Goal: Information Seeking & Learning: Learn about a topic

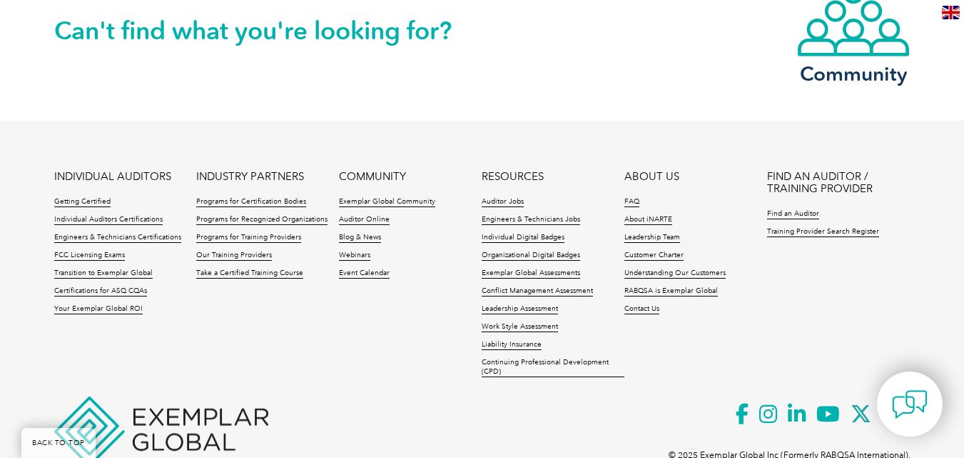
scroll to position [1927, 0]
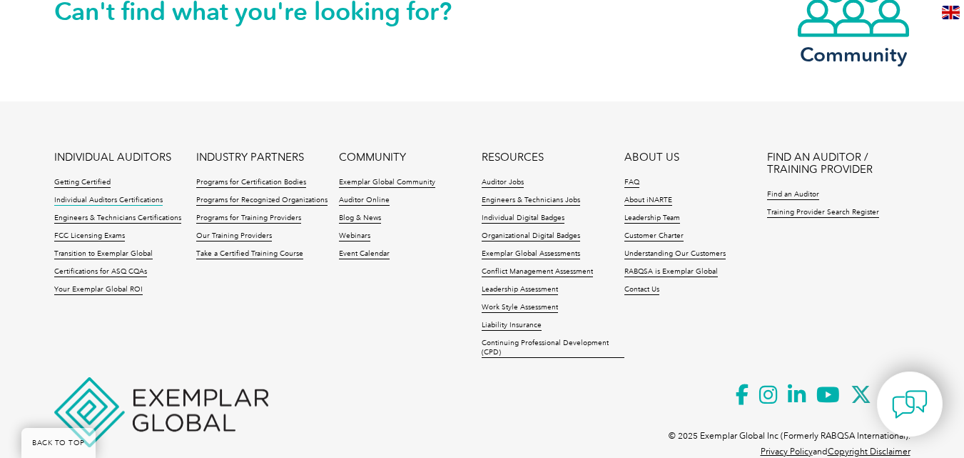
click at [118, 196] on link "Individual Auditors Certifications" at bounding box center [108, 201] width 108 height 10
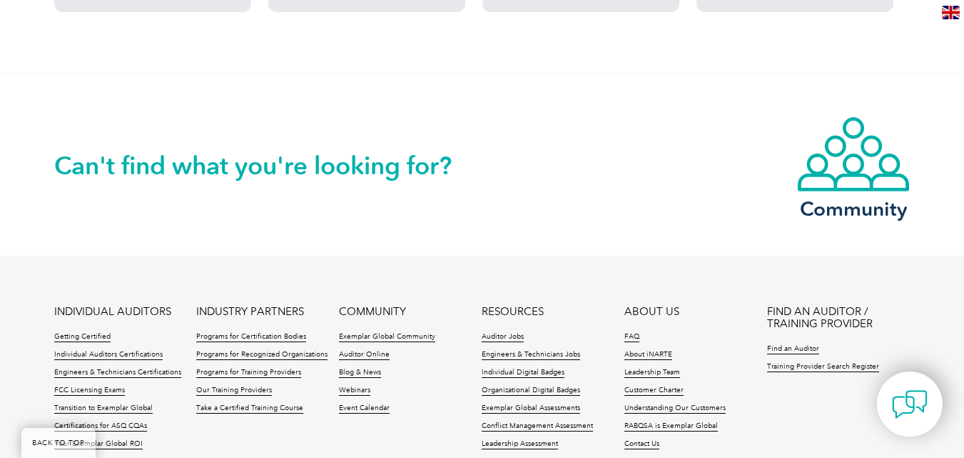
scroll to position [1570, 0]
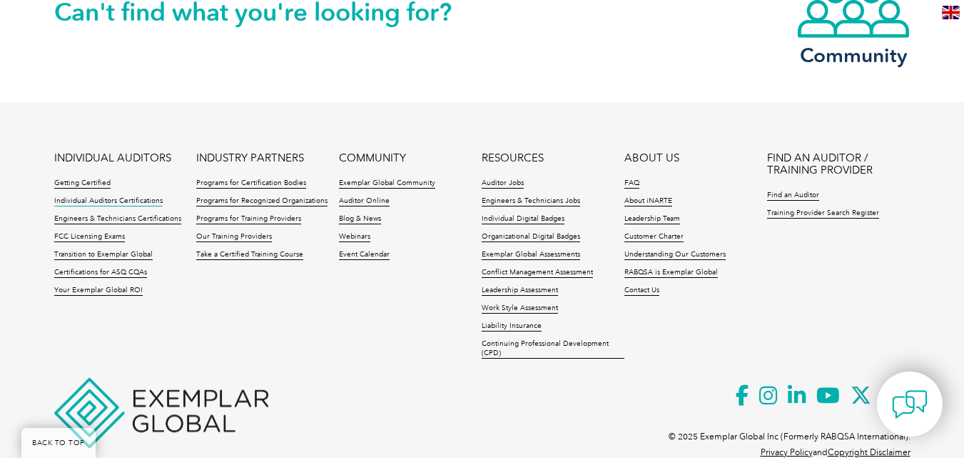
click at [100, 198] on link "Individual Auditors Certifications" at bounding box center [108, 201] width 108 height 10
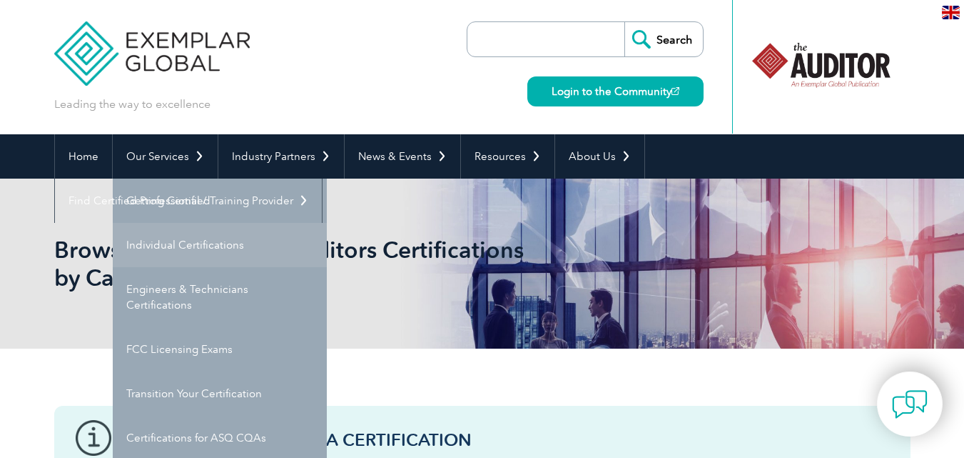
click at [212, 241] on link "Individual Certifications" at bounding box center [220, 245] width 214 height 44
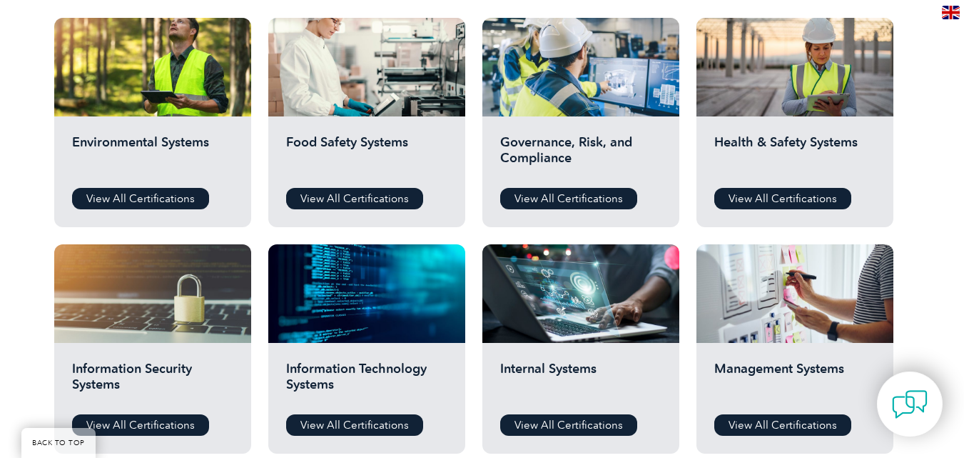
scroll to position [571, 0]
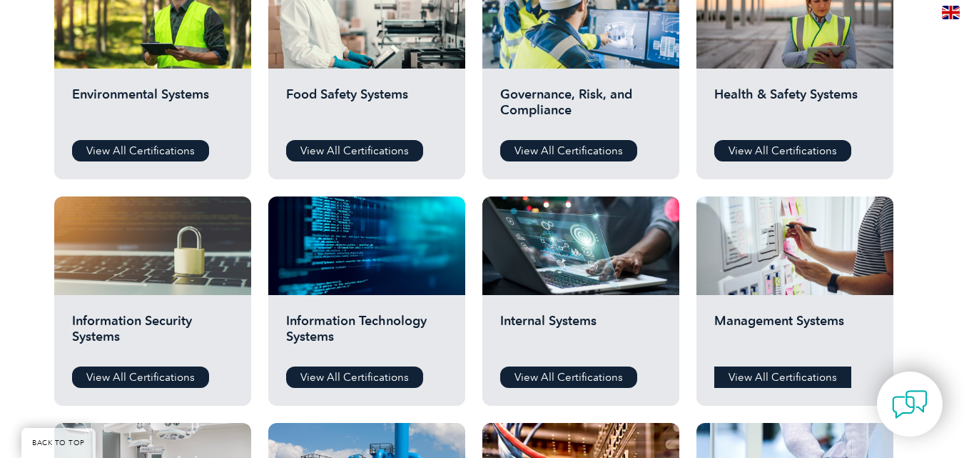
click at [784, 375] on link "View All Certifications" at bounding box center [782, 376] width 137 height 21
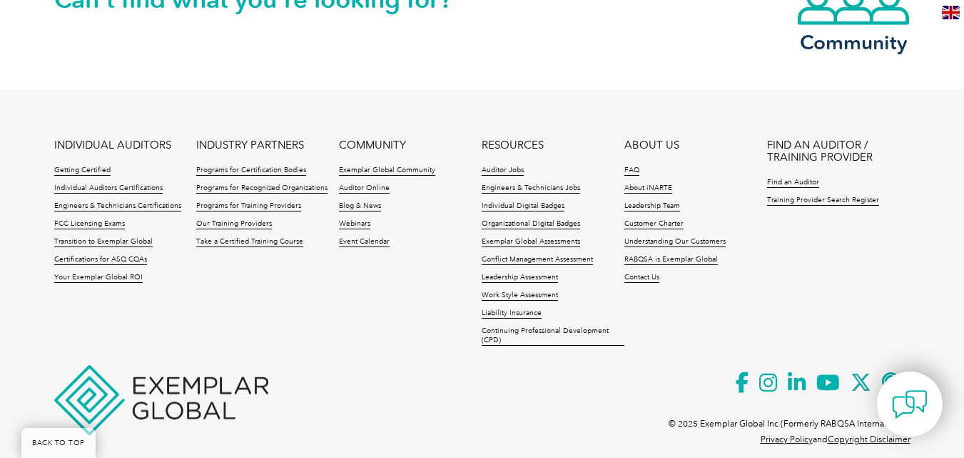
scroll to position [1345, 0]
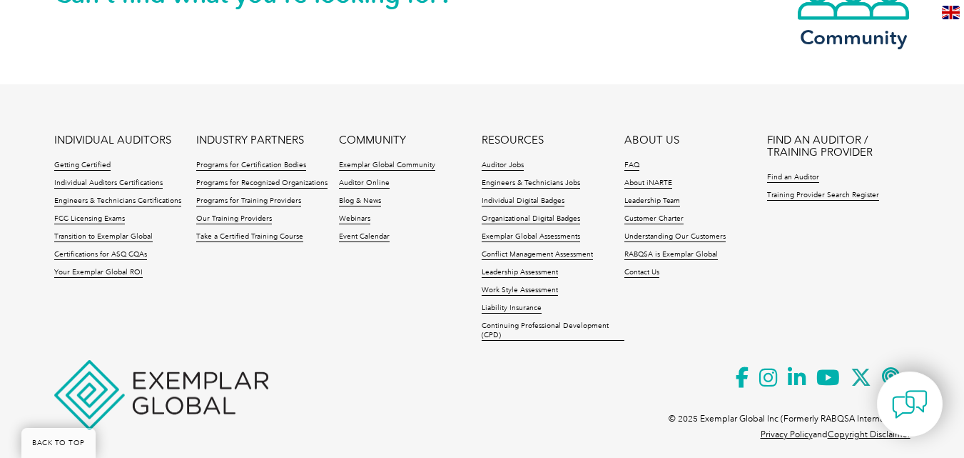
click at [295, 288] on ul "INDIVIDUAL AUDITORS Getting Certified Individual Auditors Certifications Engine…" at bounding box center [482, 241] width 857 height 214
click at [97, 178] on link "Individual Auditors Certifications" at bounding box center [108, 183] width 108 height 10
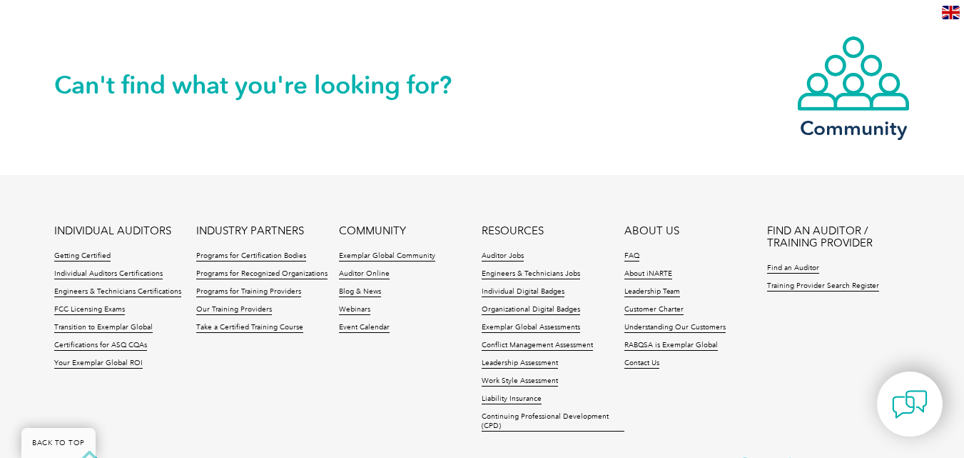
scroll to position [1499, 0]
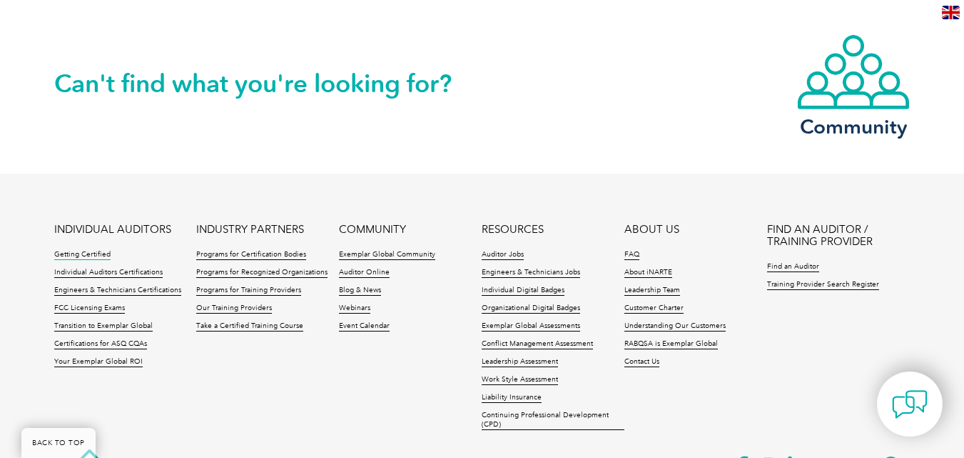
click at [85, 254] on link "Getting Certified" at bounding box center [82, 255] width 56 height 10
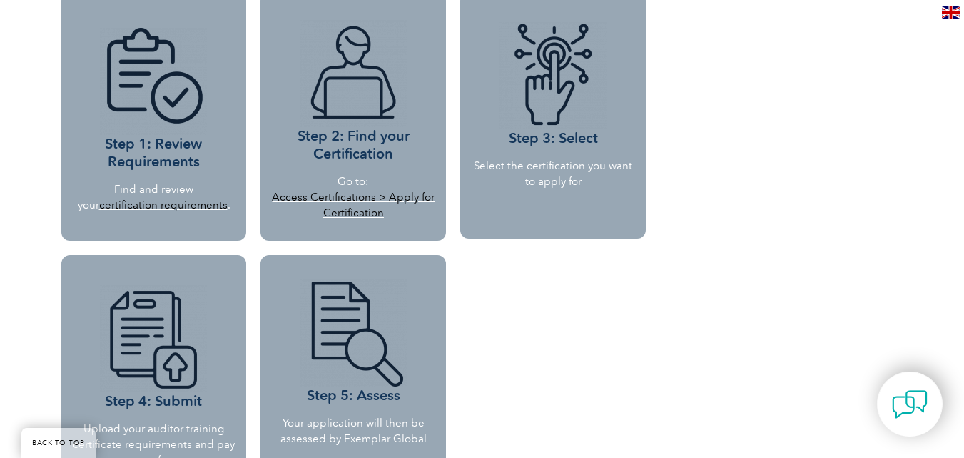
scroll to position [1356, 0]
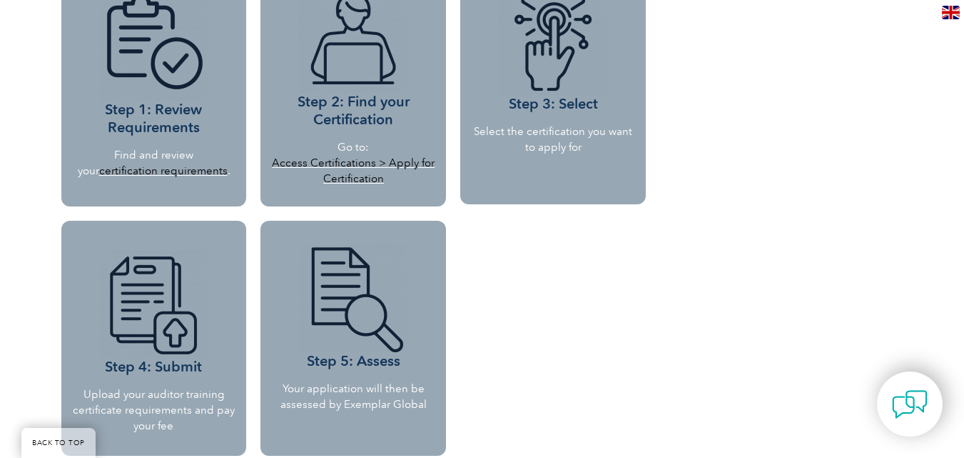
drag, startPoint x: 818, startPoint y: 94, endPoint x: 809, endPoint y: 86, distance: 11.6
